Goal: Task Accomplishment & Management: Manage account settings

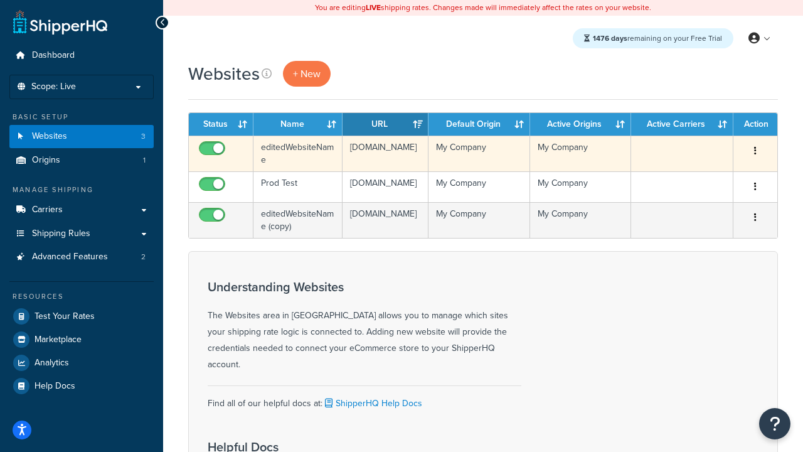
click at [755, 151] on icon "button" at bounding box center [755, 150] width 3 height 9
click at [0, 0] on link "Delete" at bounding box center [0, 0] width 0 height 0
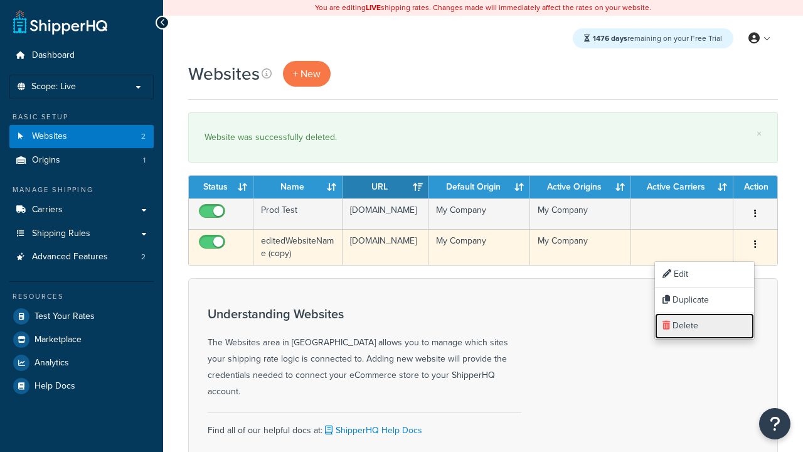
click at [704, 326] on link "Delete" at bounding box center [704, 326] width 99 height 26
